Goal: Task Accomplishment & Management: Complete application form

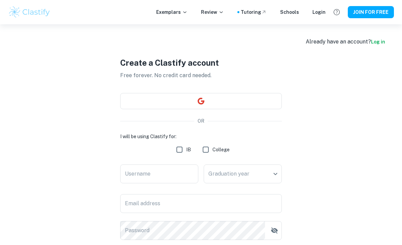
scroll to position [18, 0]
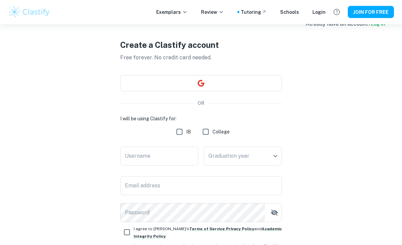
click at [216, 88] on button "button" at bounding box center [201, 83] width 162 height 16
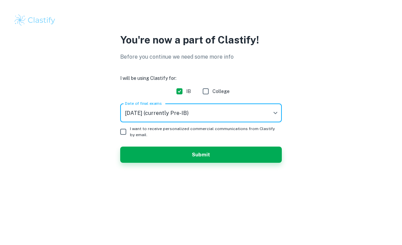
click at [125, 135] on input "I want to receive personalized commercial communications from Clastify by email." at bounding box center [123, 131] width 13 height 13
checkbox input "true"
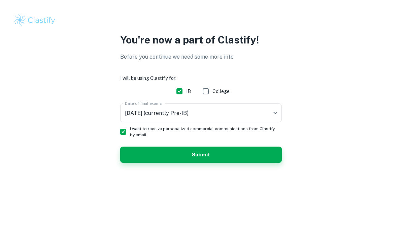
click at [189, 155] on button "Submit" at bounding box center [201, 155] width 162 height 16
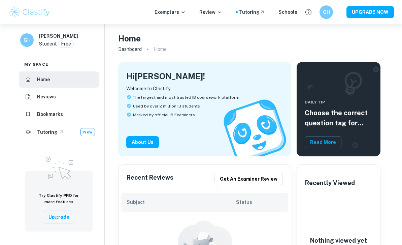
click at [375, 9] on button "UPGRADE NOW" at bounding box center [370, 12] width 47 height 12
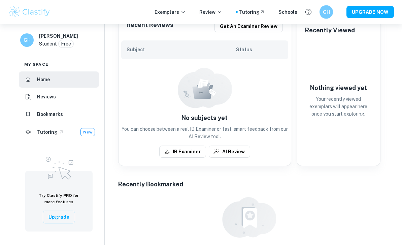
scroll to position [153, 0]
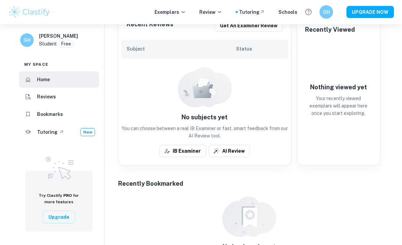
click at [191, 148] on button "IB Examiner" at bounding box center [182, 151] width 47 height 12
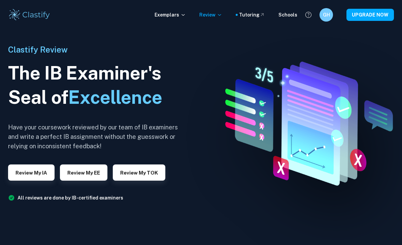
click at [33, 181] on button "Review my IA" at bounding box center [31, 172] width 46 height 16
